Goal: Information Seeking & Learning: Learn about a topic

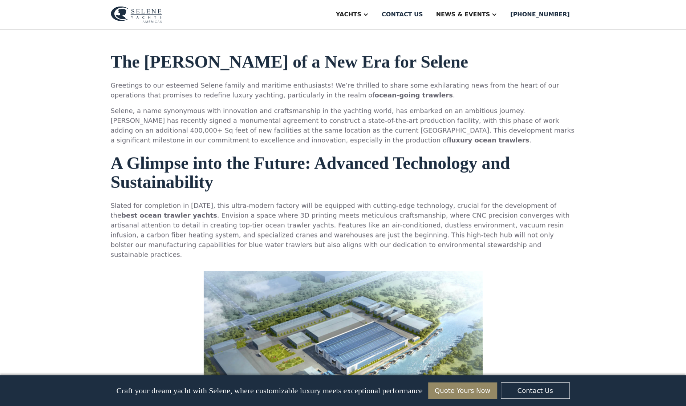
scroll to position [472, 0]
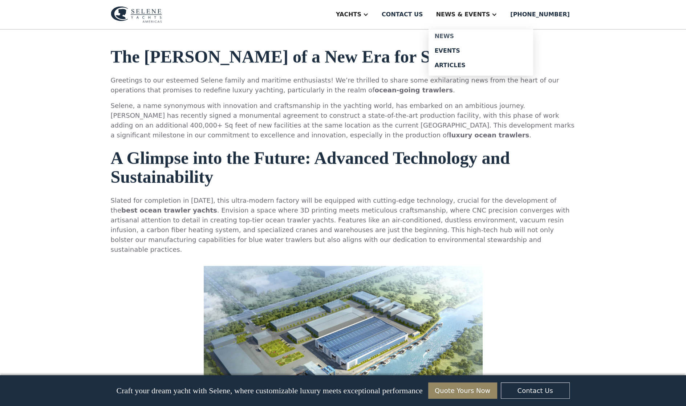
click at [474, 36] on div "News" at bounding box center [480, 36] width 93 height 6
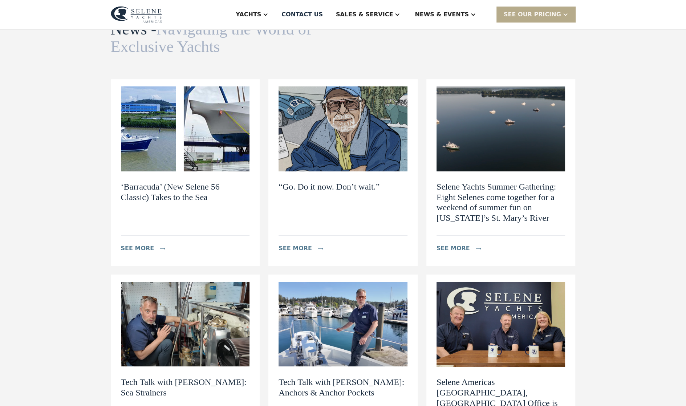
scroll to position [36, 0]
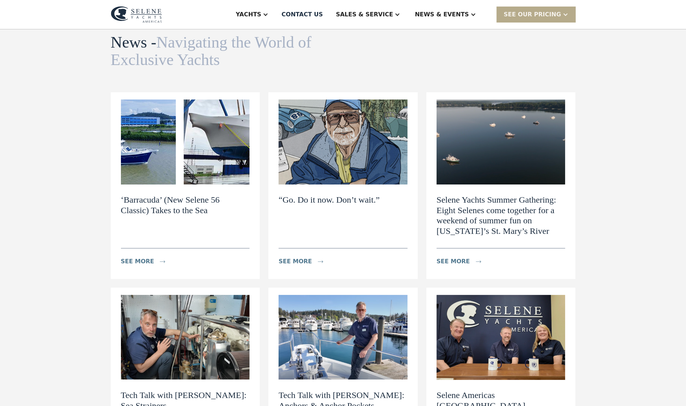
click at [347, 201] on h2 "“Go. Do it now. Don’t wait.”" at bounding box center [328, 200] width 101 height 11
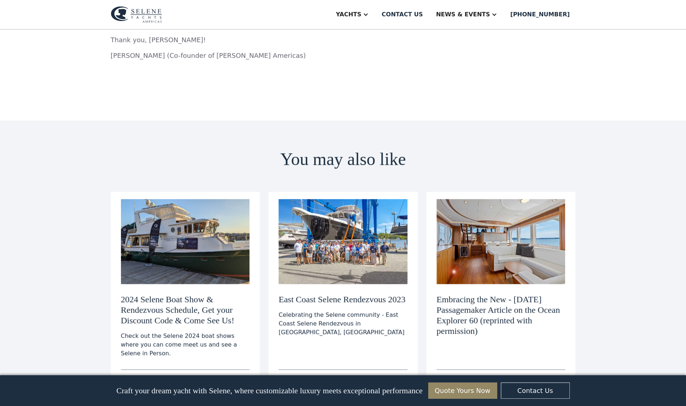
scroll to position [544, 0]
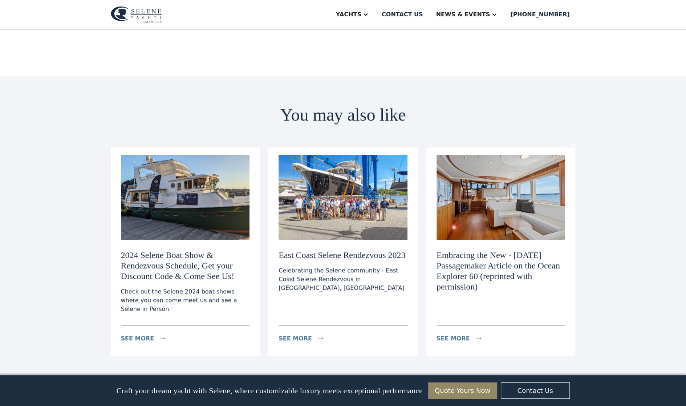
click at [490, 250] on h3 "Embracing the New - Aug. 2024 Passagemaker Article on the Ocean Explorer 60 (re…" at bounding box center [500, 271] width 129 height 42
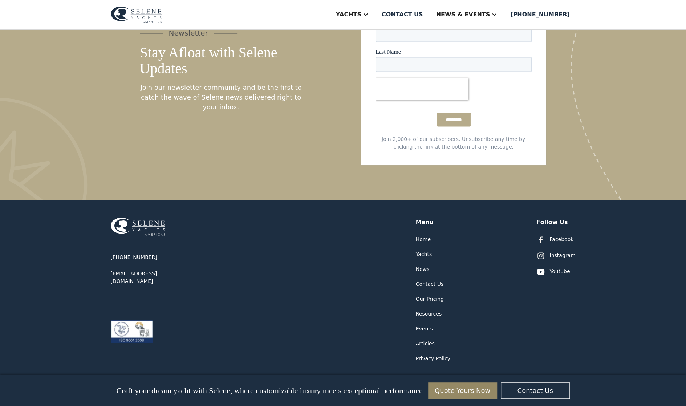
scroll to position [994, 0]
